Goal: Task Accomplishment & Management: Use online tool/utility

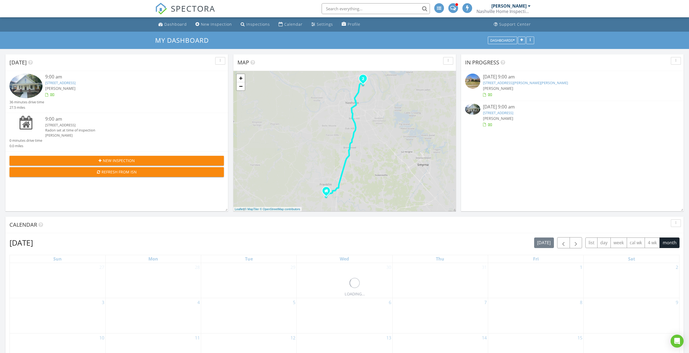
scroll to position [3, 3]
click at [76, 81] on link "[STREET_ADDRESS]" at bounding box center [60, 82] width 30 height 5
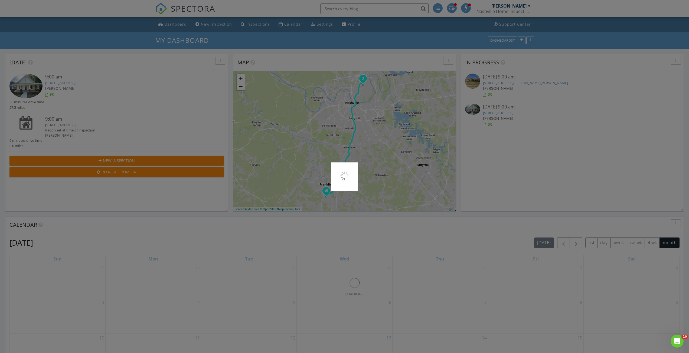
scroll to position [0, 0]
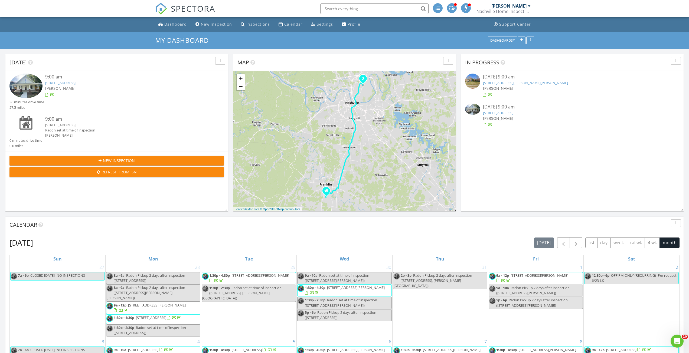
click at [529, 83] on link "[STREET_ADDRESS][PERSON_NAME][PERSON_NAME]" at bounding box center [525, 82] width 85 height 5
click at [76, 85] on link "3706 Hilltop Ln, Nashville, TN 37216" at bounding box center [60, 82] width 30 height 5
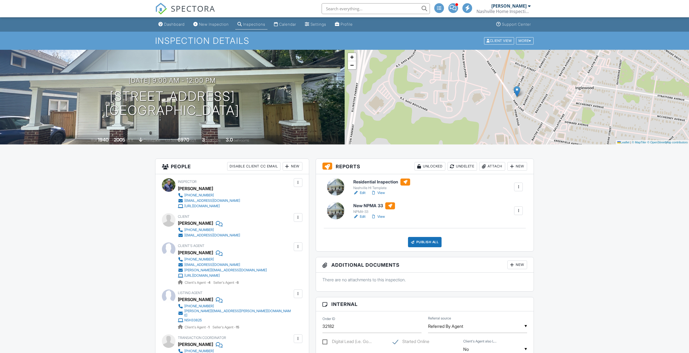
click at [384, 216] on link "View" at bounding box center [378, 216] width 14 height 5
click at [378, 191] on link "View" at bounding box center [378, 192] width 14 height 5
click at [382, 195] on link "View" at bounding box center [378, 192] width 14 height 5
click at [432, 241] on div "Publish All" at bounding box center [425, 242] width 34 height 10
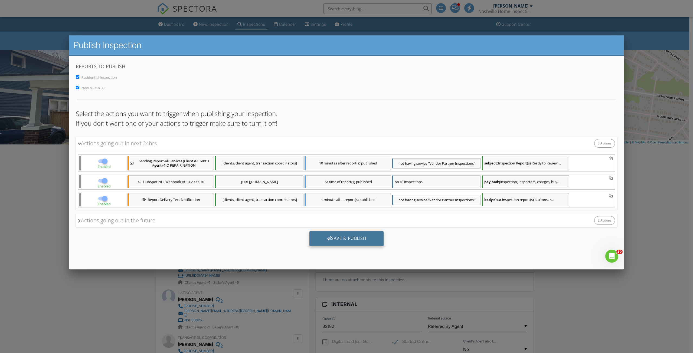
click at [351, 241] on div "Save & Publish" at bounding box center [346, 238] width 74 height 15
